Goal: Task Accomplishment & Management: Manage account settings

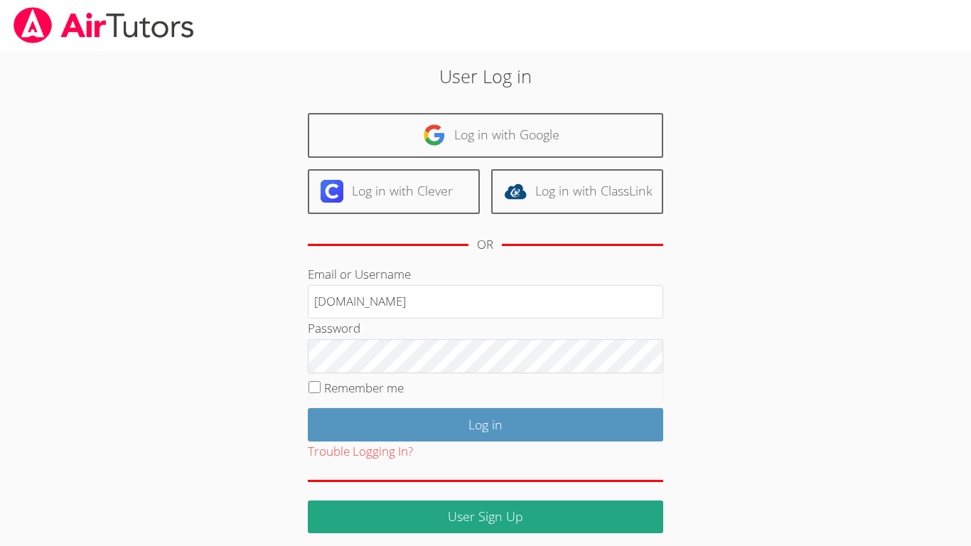
type input "blue2025ecisd.org"
click at [308, 408] on input "Log in" at bounding box center [485, 424] width 355 height 33
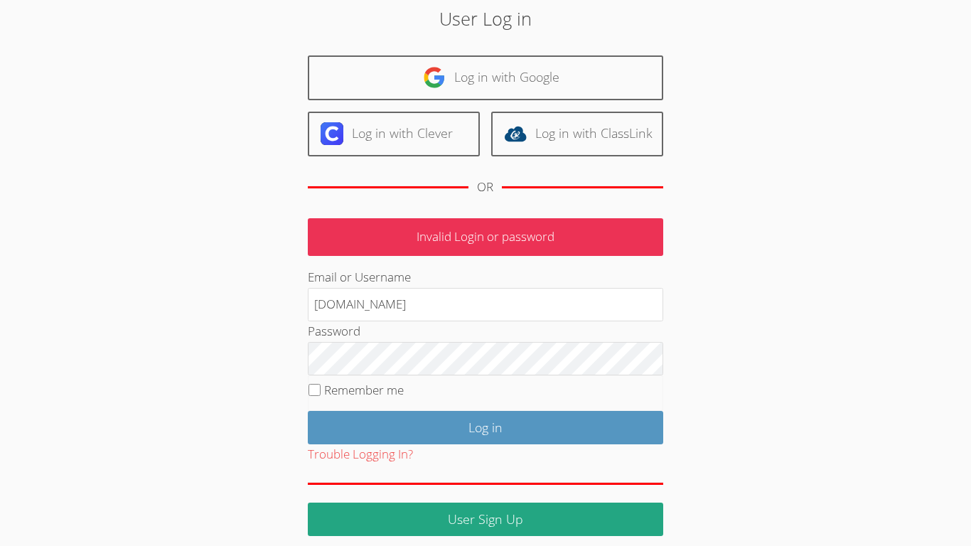
scroll to position [69, 0]
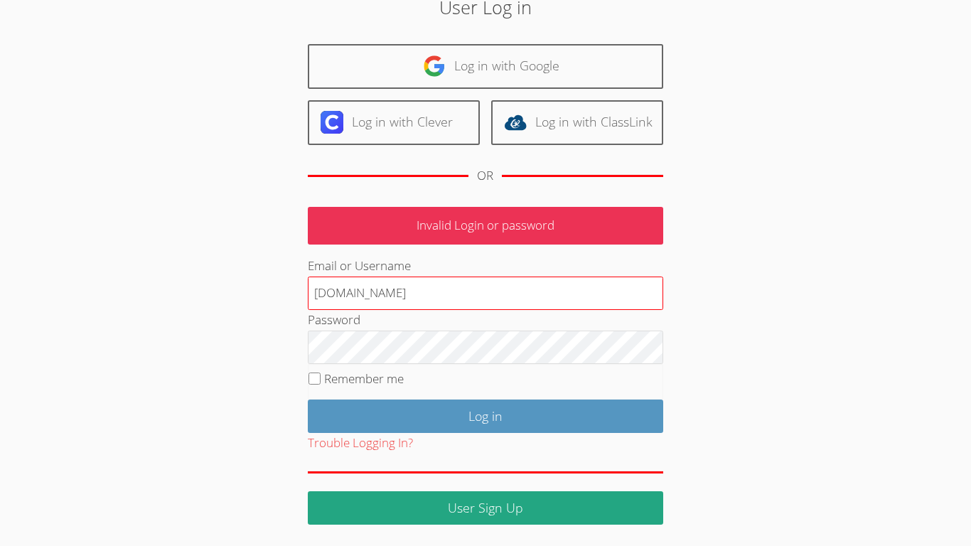
click at [512, 289] on input "[DOMAIN_NAME]" at bounding box center [485, 294] width 355 height 34
type input "b"
click at [544, 294] on input "Email or Username" at bounding box center [485, 294] width 355 height 34
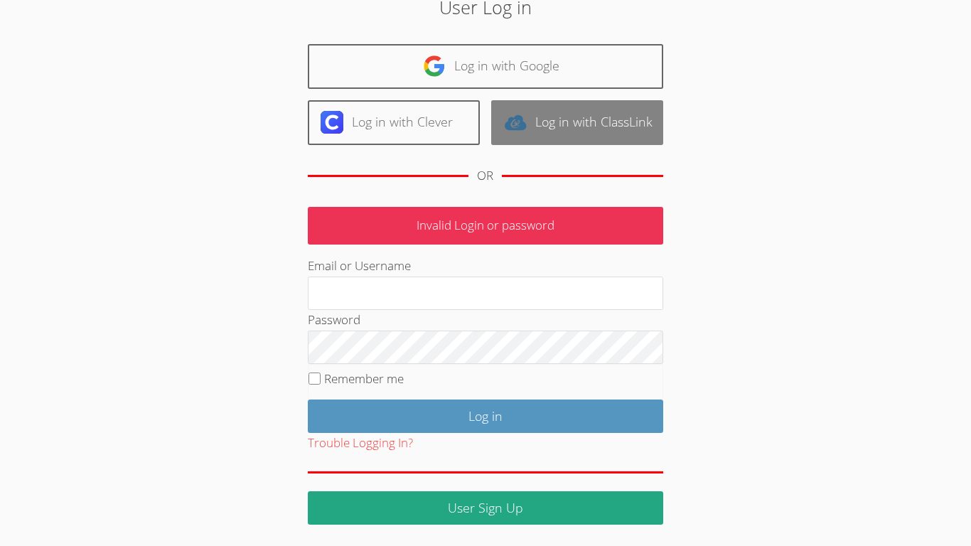
click at [593, 130] on link "Log in with ClassLink" at bounding box center [577, 122] width 172 height 45
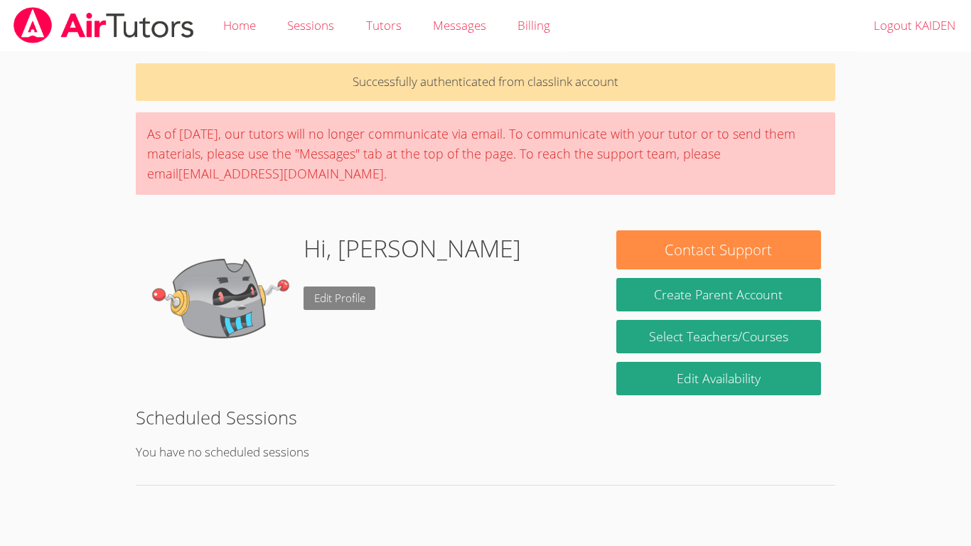
click at [332, 299] on link "Edit Profile" at bounding box center [340, 297] width 73 height 23
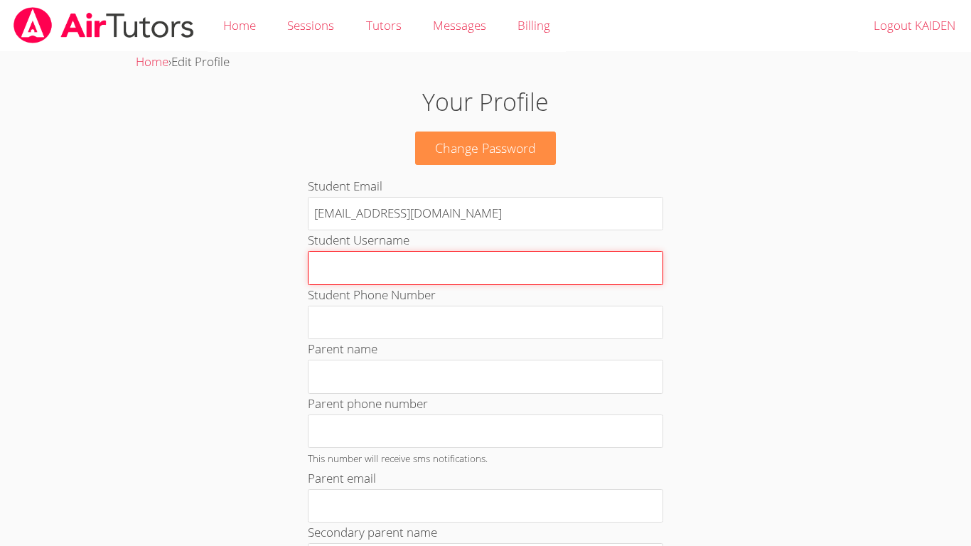
click at [379, 284] on input "Student Username" at bounding box center [485, 268] width 355 height 34
type input "Kmane"
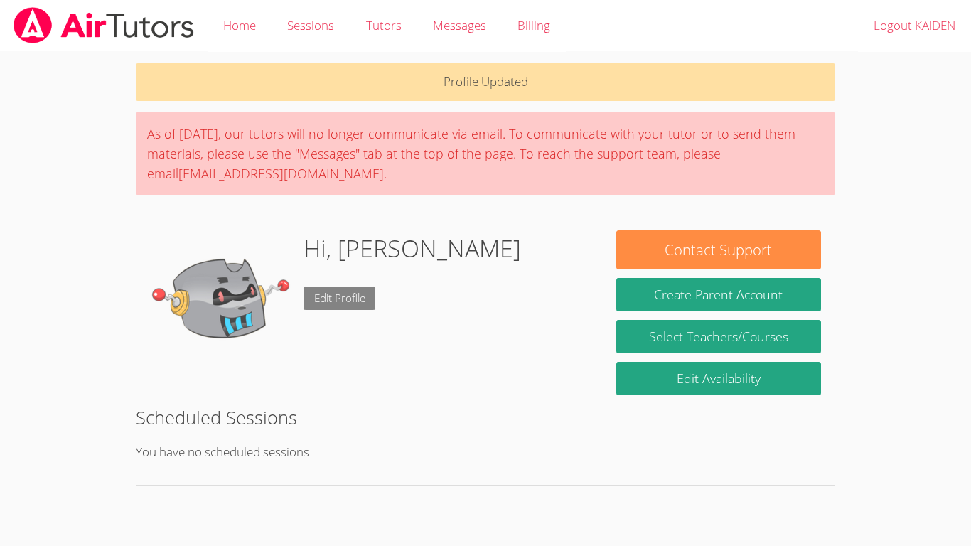
click at [318, 306] on link "Edit Profile" at bounding box center [340, 297] width 73 height 23
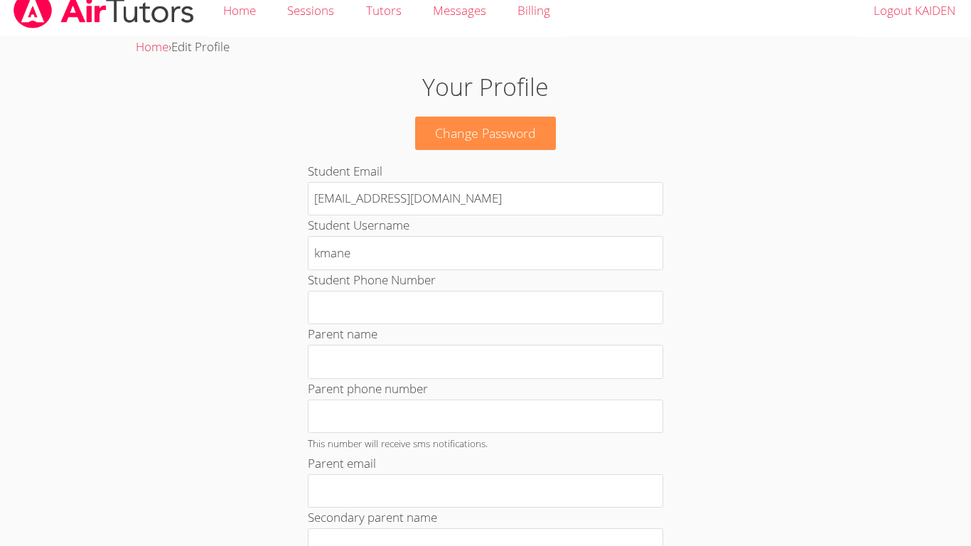
scroll to position [55, 0]
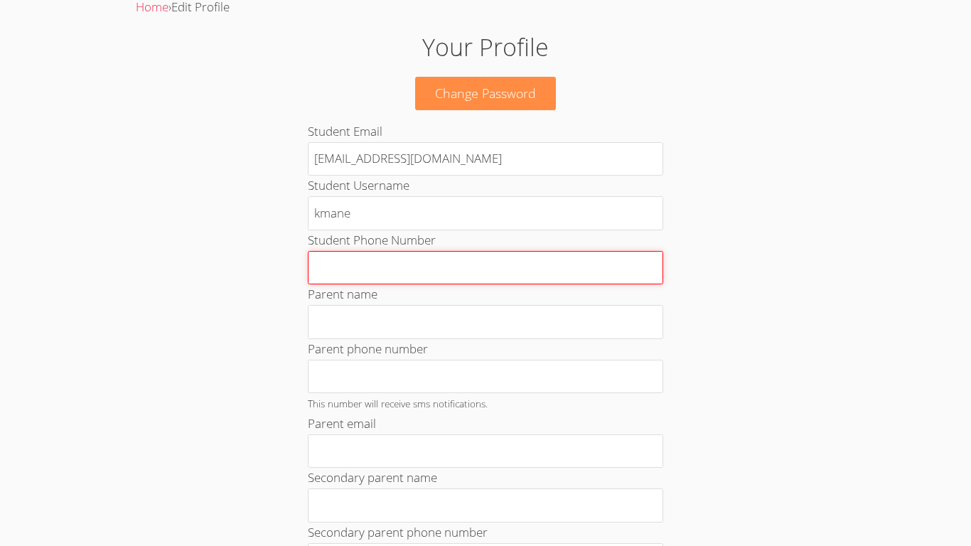
click at [321, 274] on input "Student Phone Number" at bounding box center [485, 268] width 355 height 34
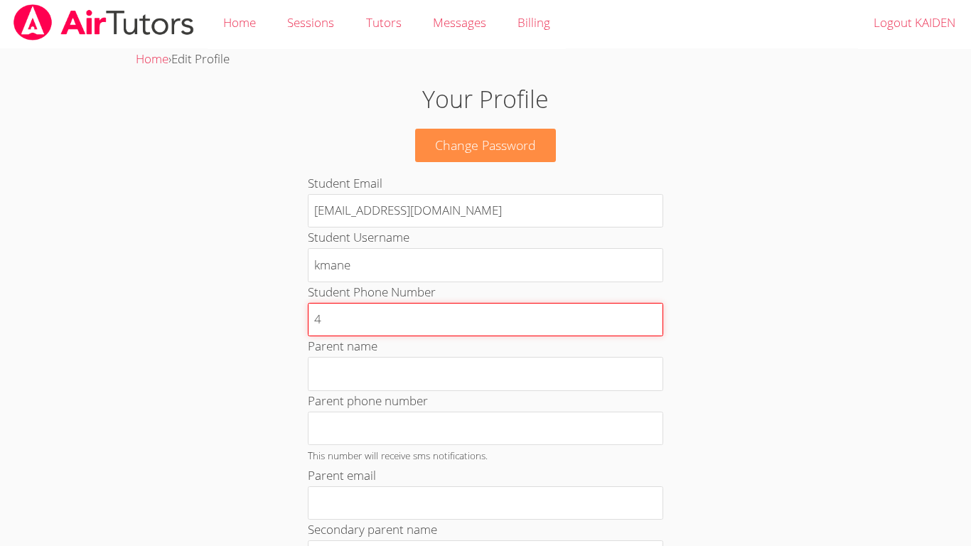
scroll to position [0, 0]
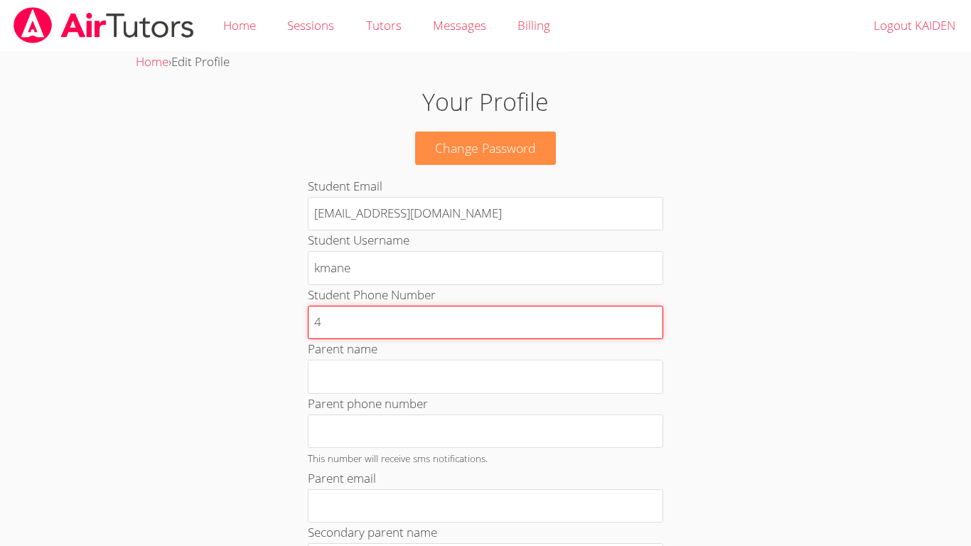
type input "4"
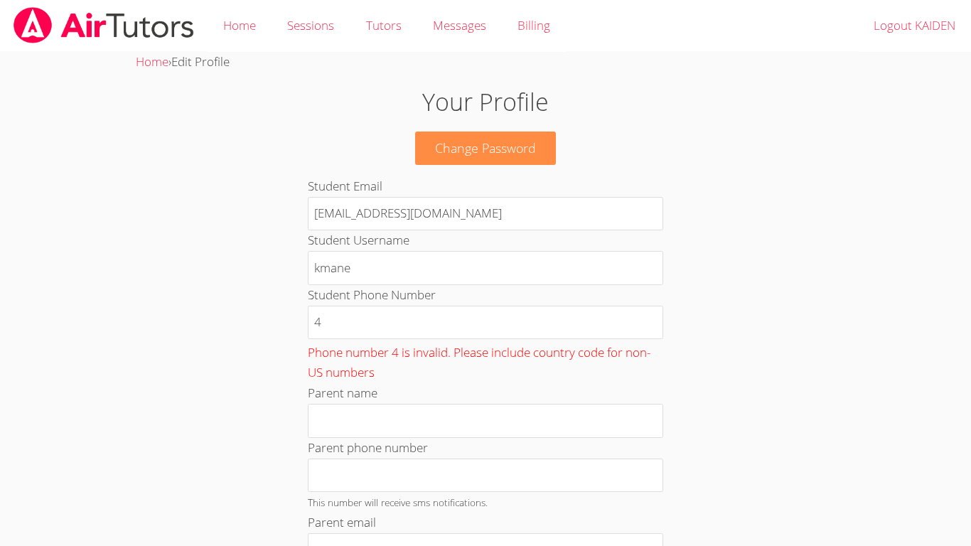
click at [249, 22] on link "Home" at bounding box center [240, 26] width 64 height 52
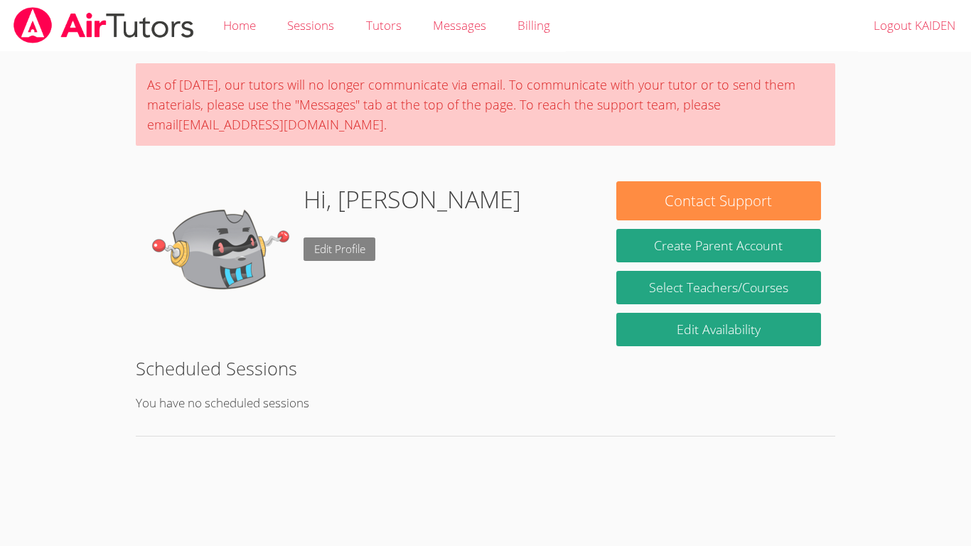
click at [340, 255] on link "Edit Profile" at bounding box center [340, 248] width 73 height 23
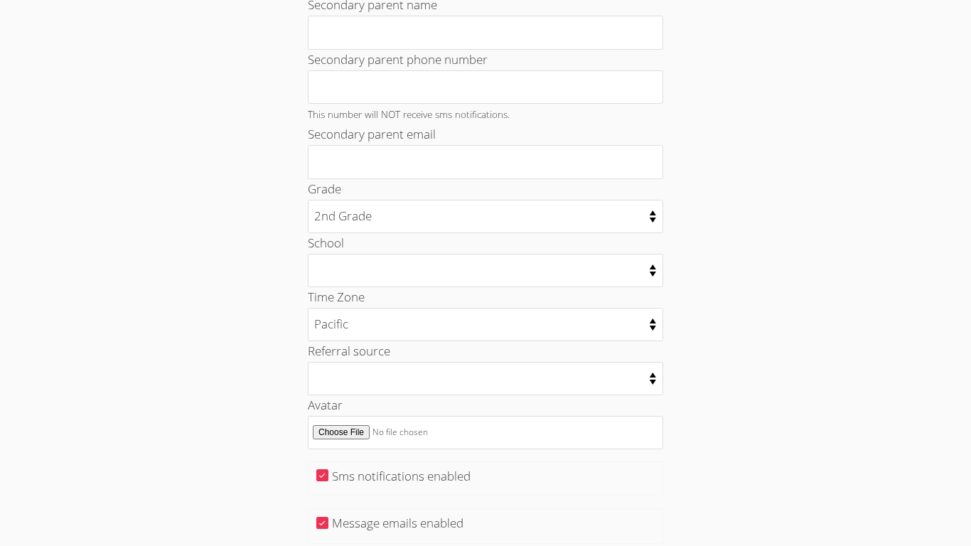
scroll to position [654, 0]
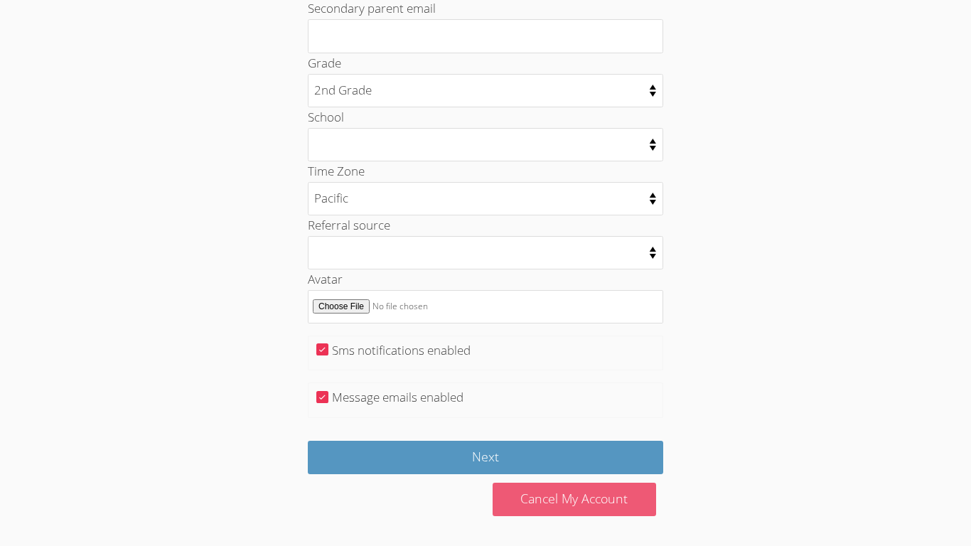
click at [520, 506] on link "Cancel My Account" at bounding box center [575, 499] width 164 height 33
